Goal: Navigation & Orientation: Find specific page/section

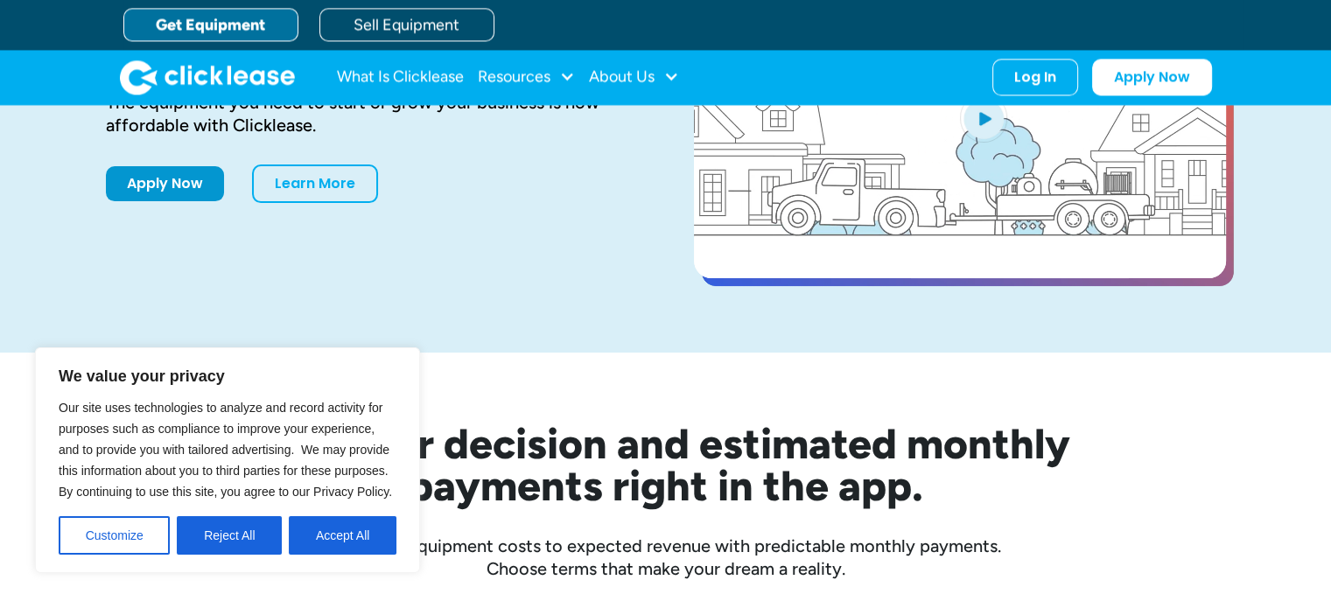
scroll to position [175, 0]
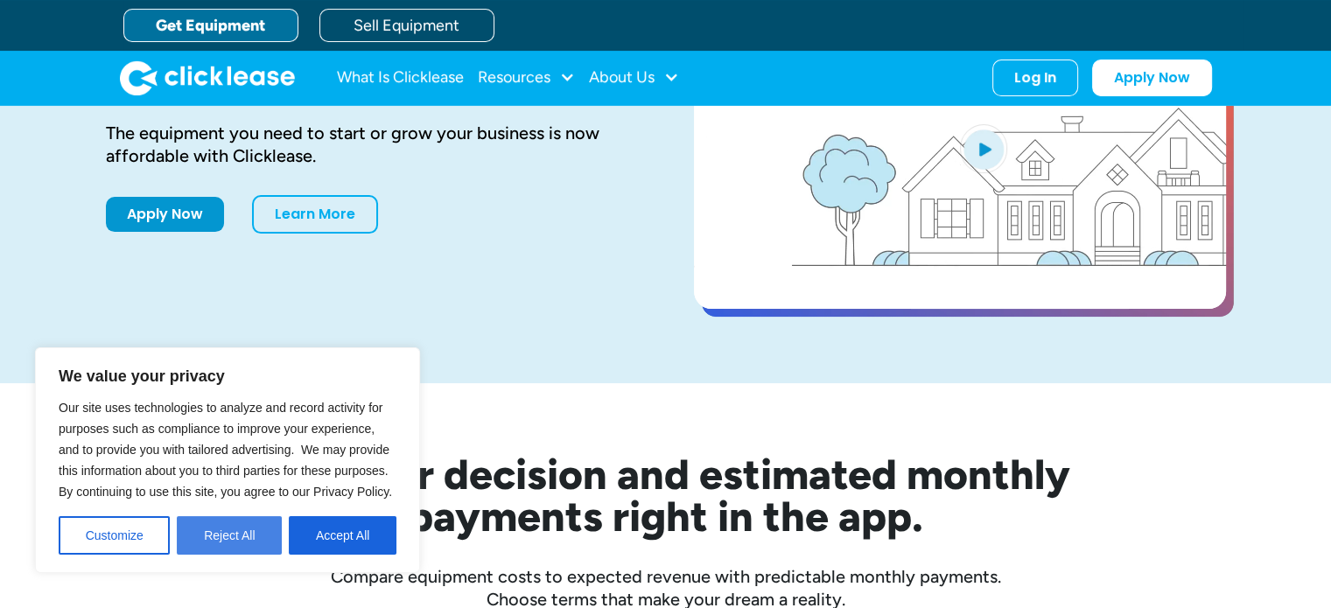
click at [232, 547] on button "Reject All" at bounding box center [229, 535] width 105 height 39
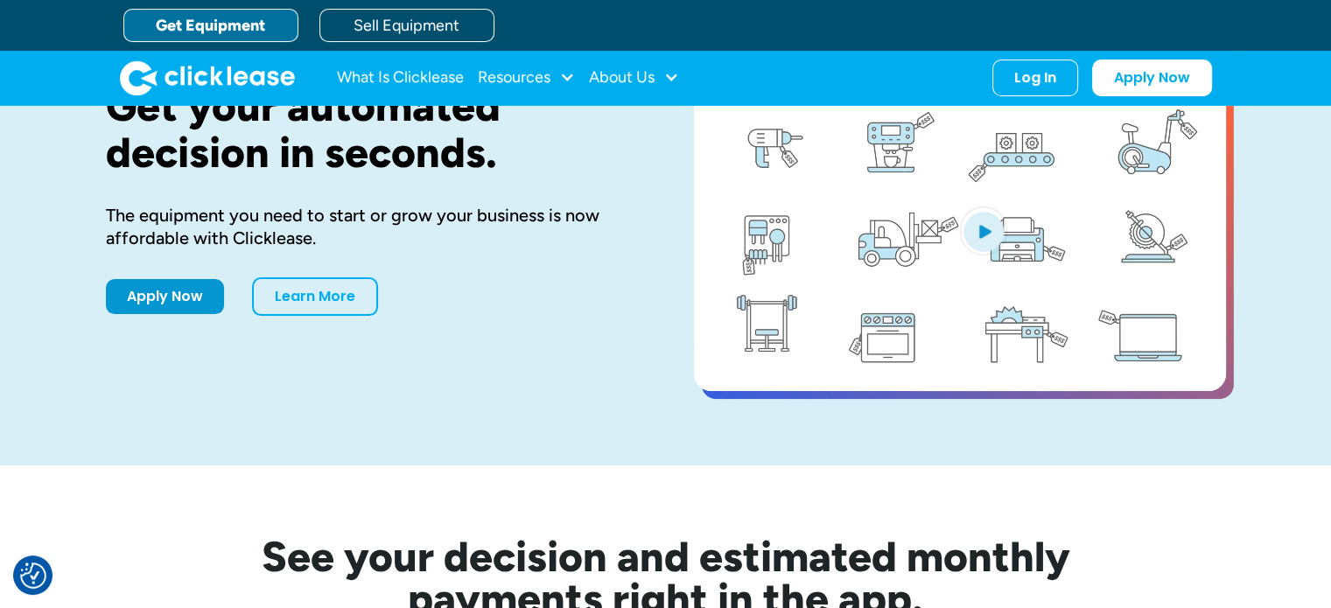
scroll to position [0, 0]
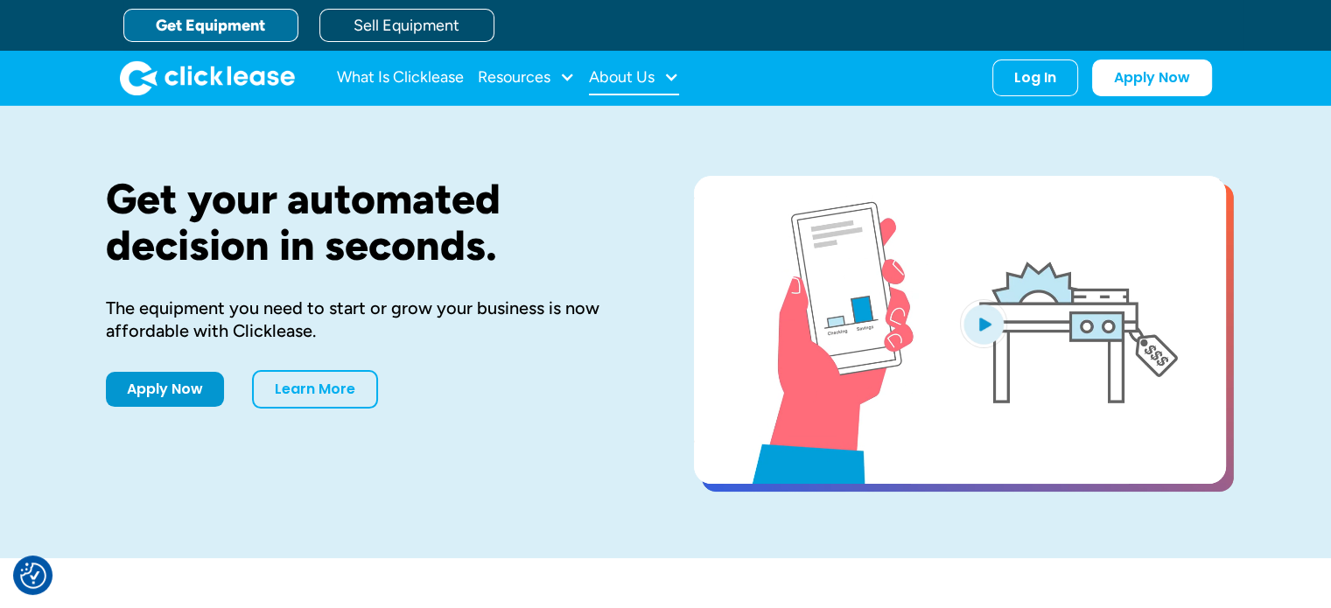
click at [638, 77] on div "About Us" at bounding box center [622, 77] width 66 height 0
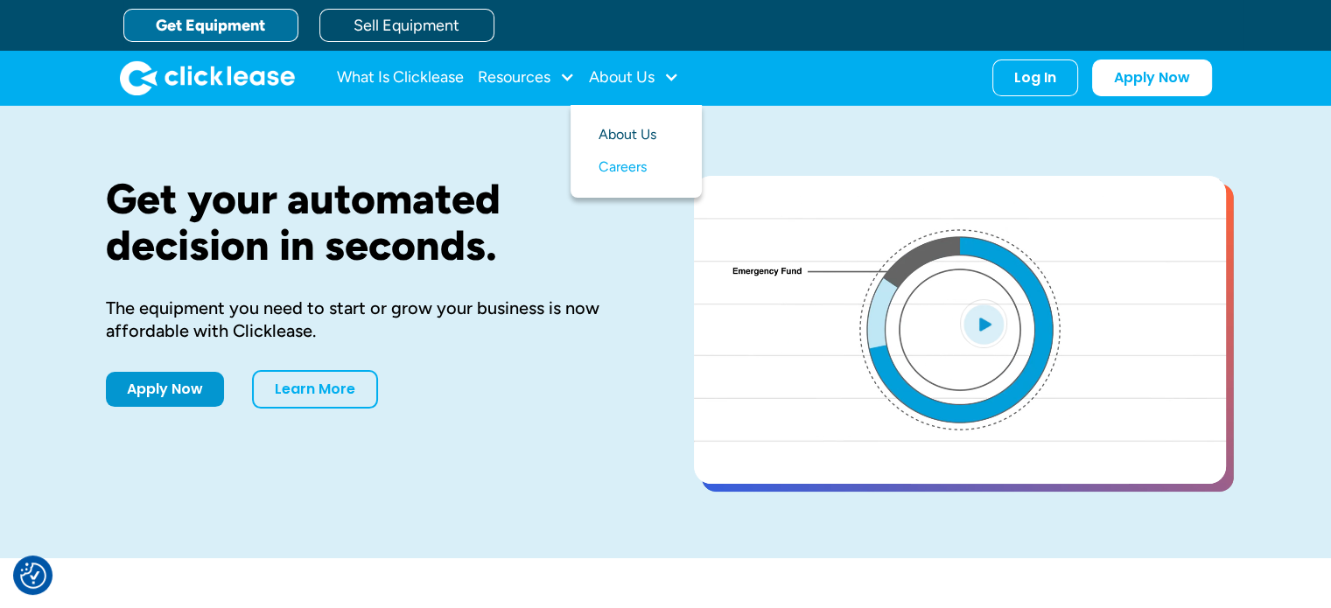
click at [627, 131] on link "About Us" at bounding box center [636, 135] width 75 height 32
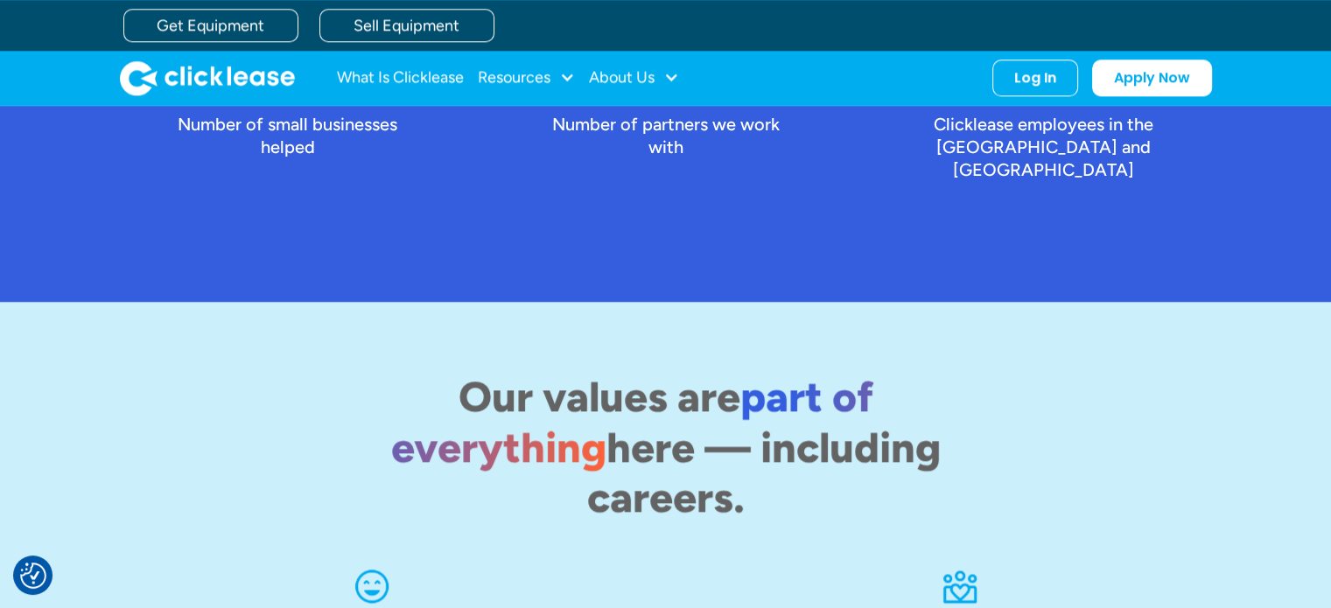
scroll to position [1947, 0]
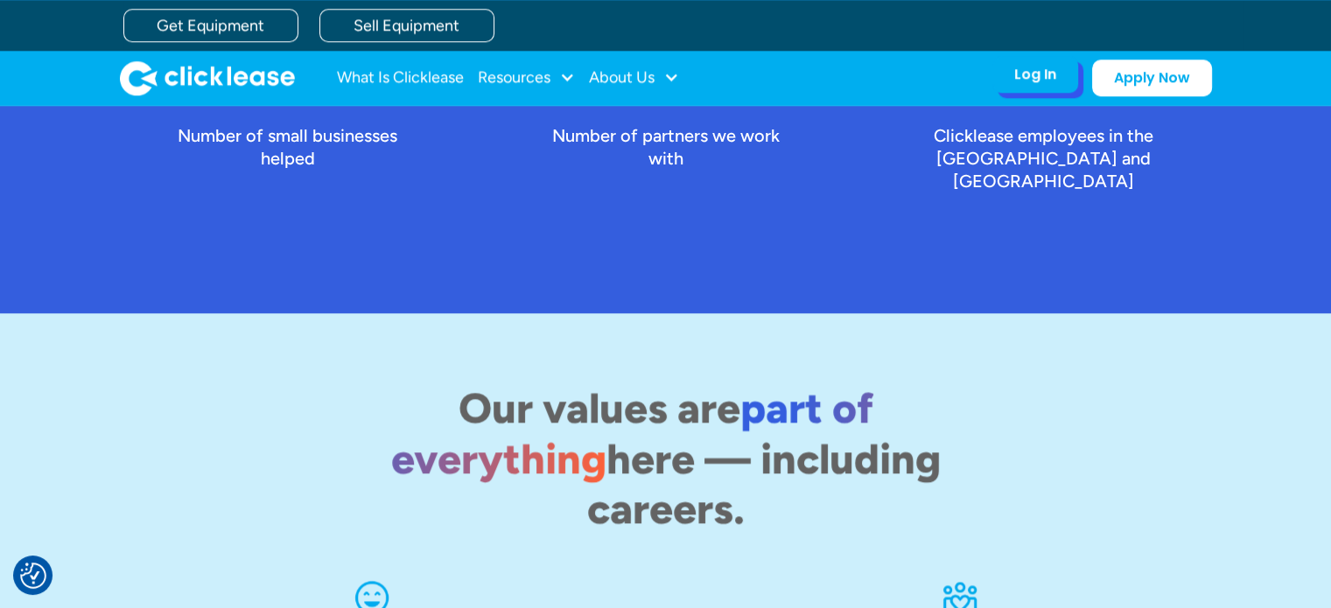
click at [1043, 66] on div "Log In" at bounding box center [1035, 75] width 42 height 18
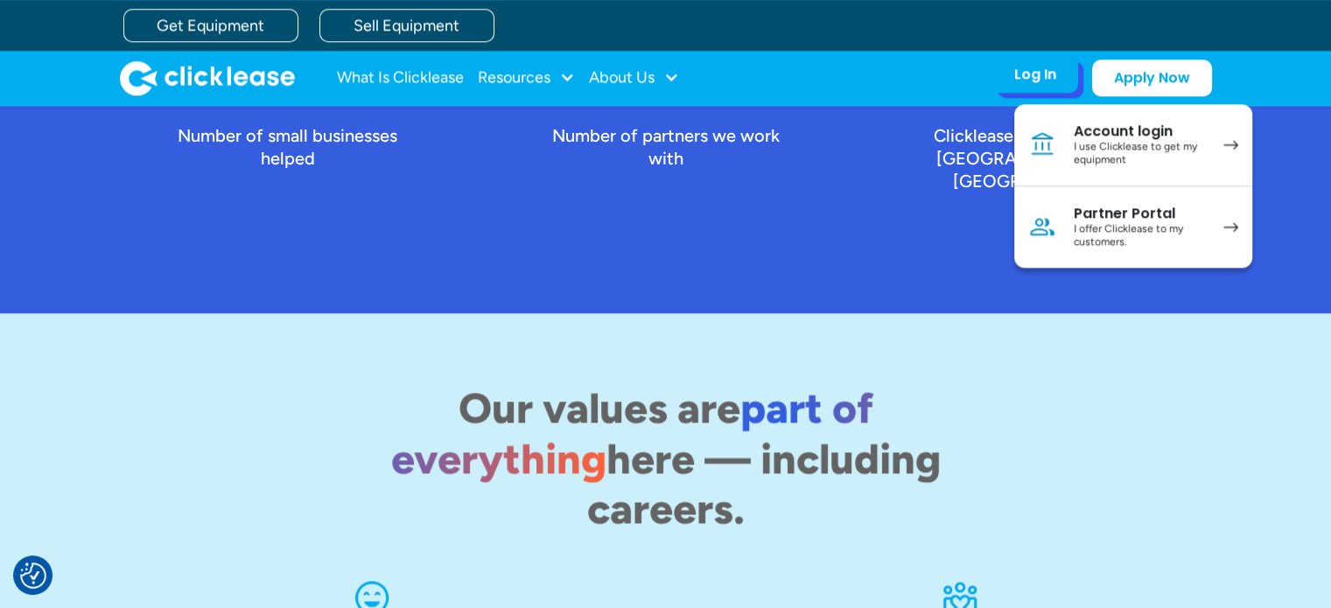
click at [1152, 235] on div "I offer Clicklease to my customers." at bounding box center [1140, 235] width 132 height 27
